Goal: Check status: Check status

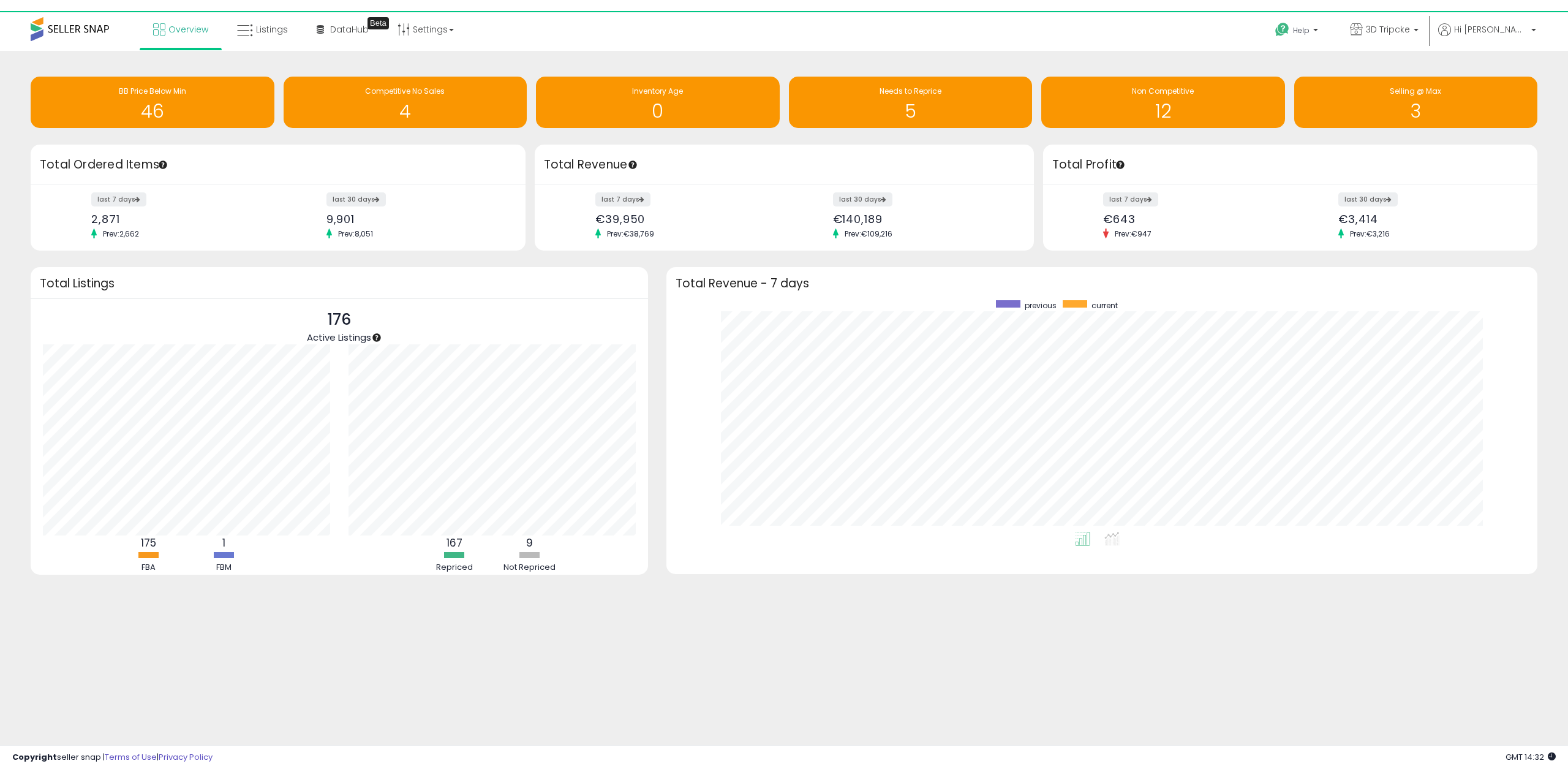
scroll to position [231, 847]
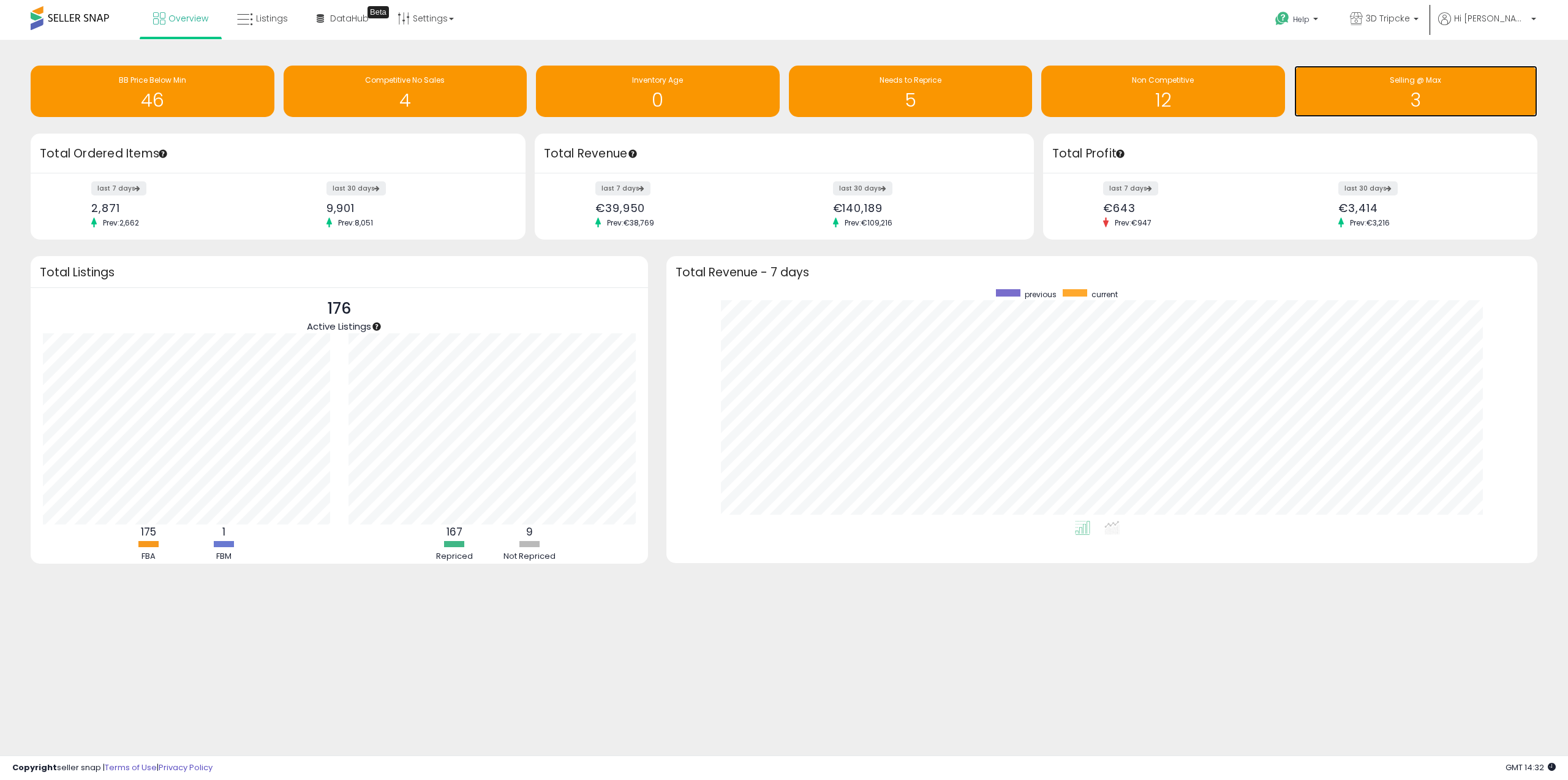
click at [1371, 93] on h1 "3" at bounding box center [1416, 100] width 231 height 20
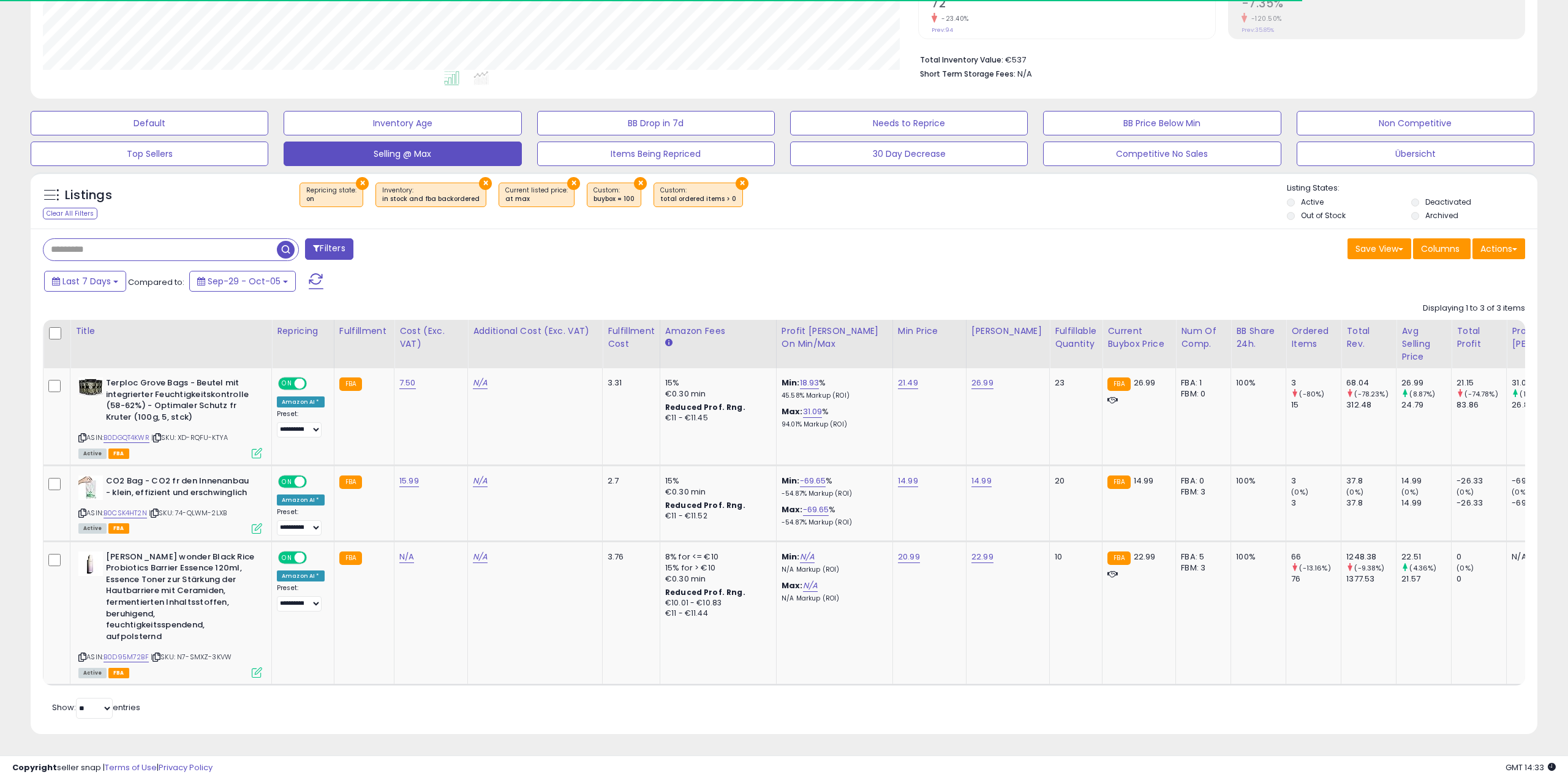
scroll to position [251, 875]
click at [1395, 118] on button "Non Competitive" at bounding box center [1415, 124] width 237 height 25
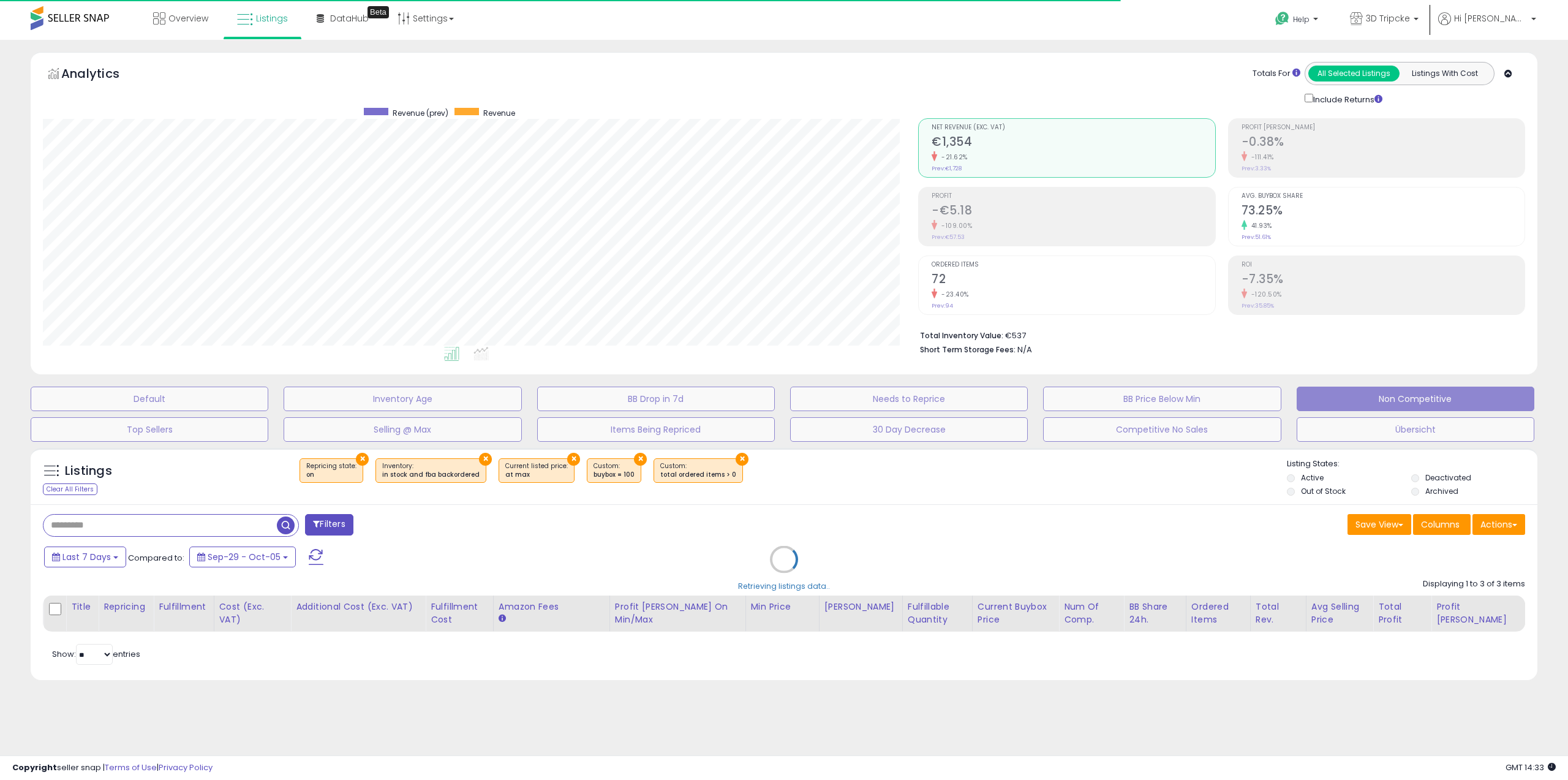
select select "**"
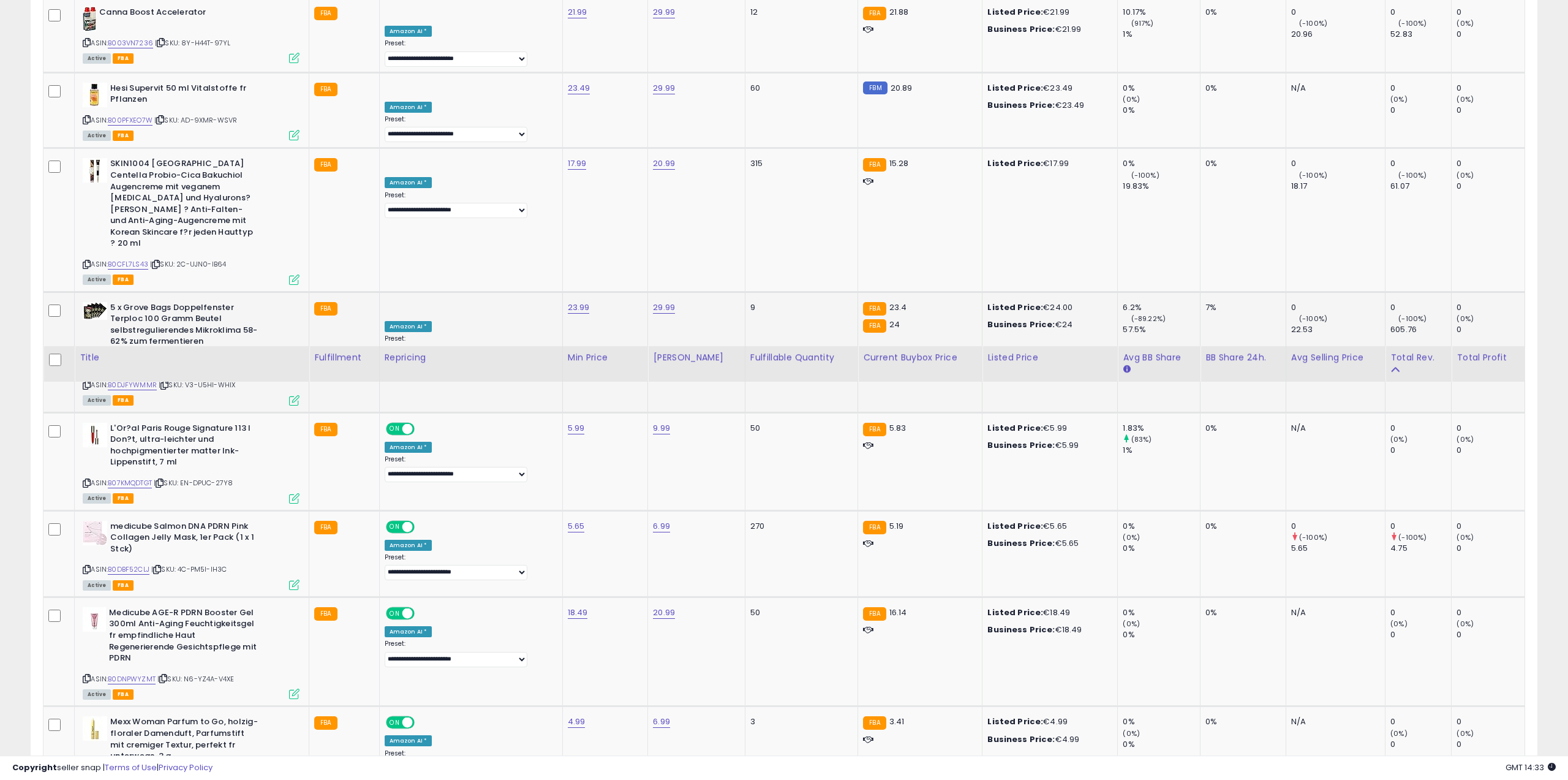
scroll to position [306, 0]
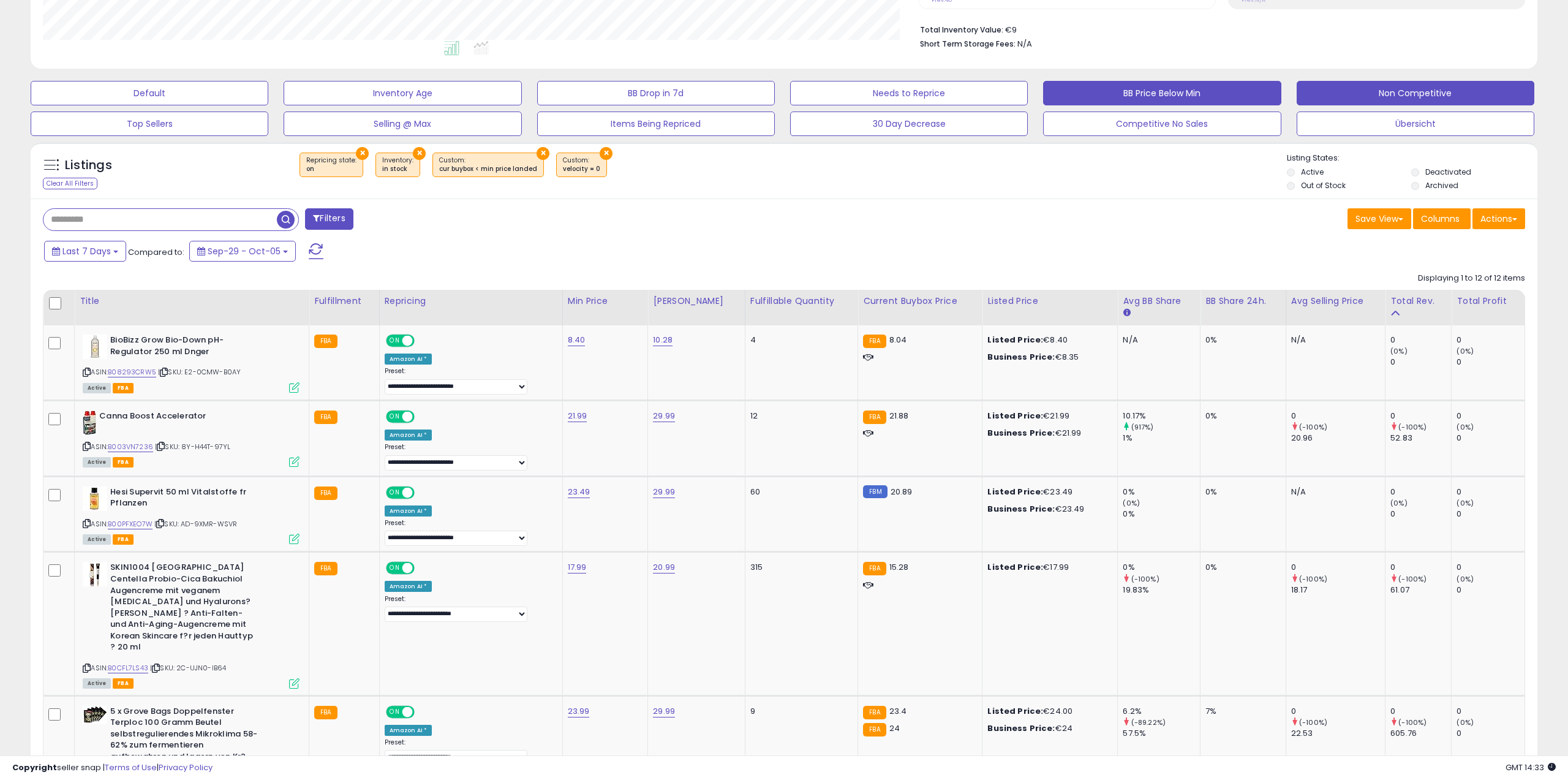
click at [1217, 93] on button "BB Price Below Min" at bounding box center [1162, 93] width 237 height 25
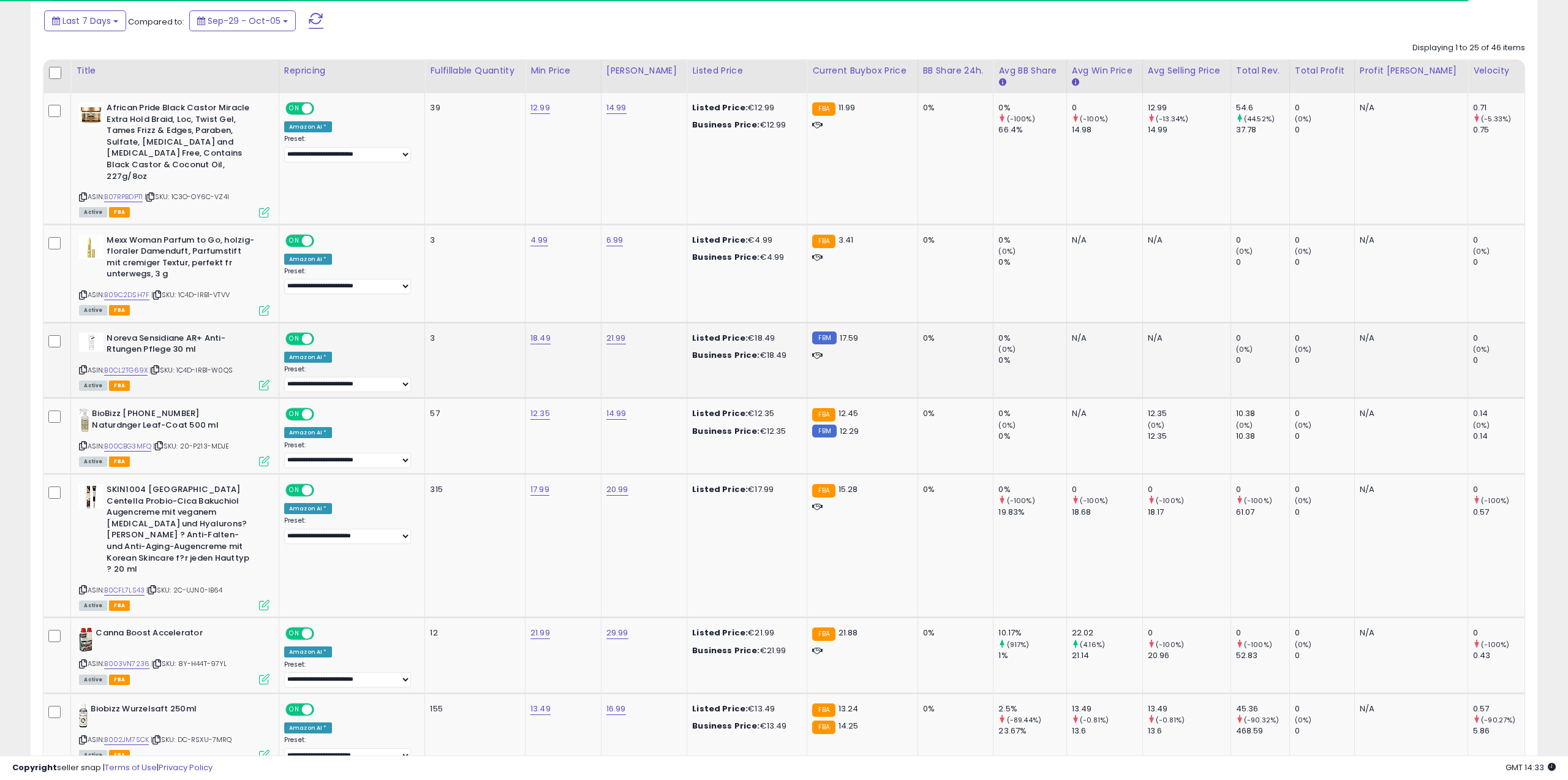
scroll to position [562, 0]
